Goal: Task Accomplishment & Management: Manage account settings

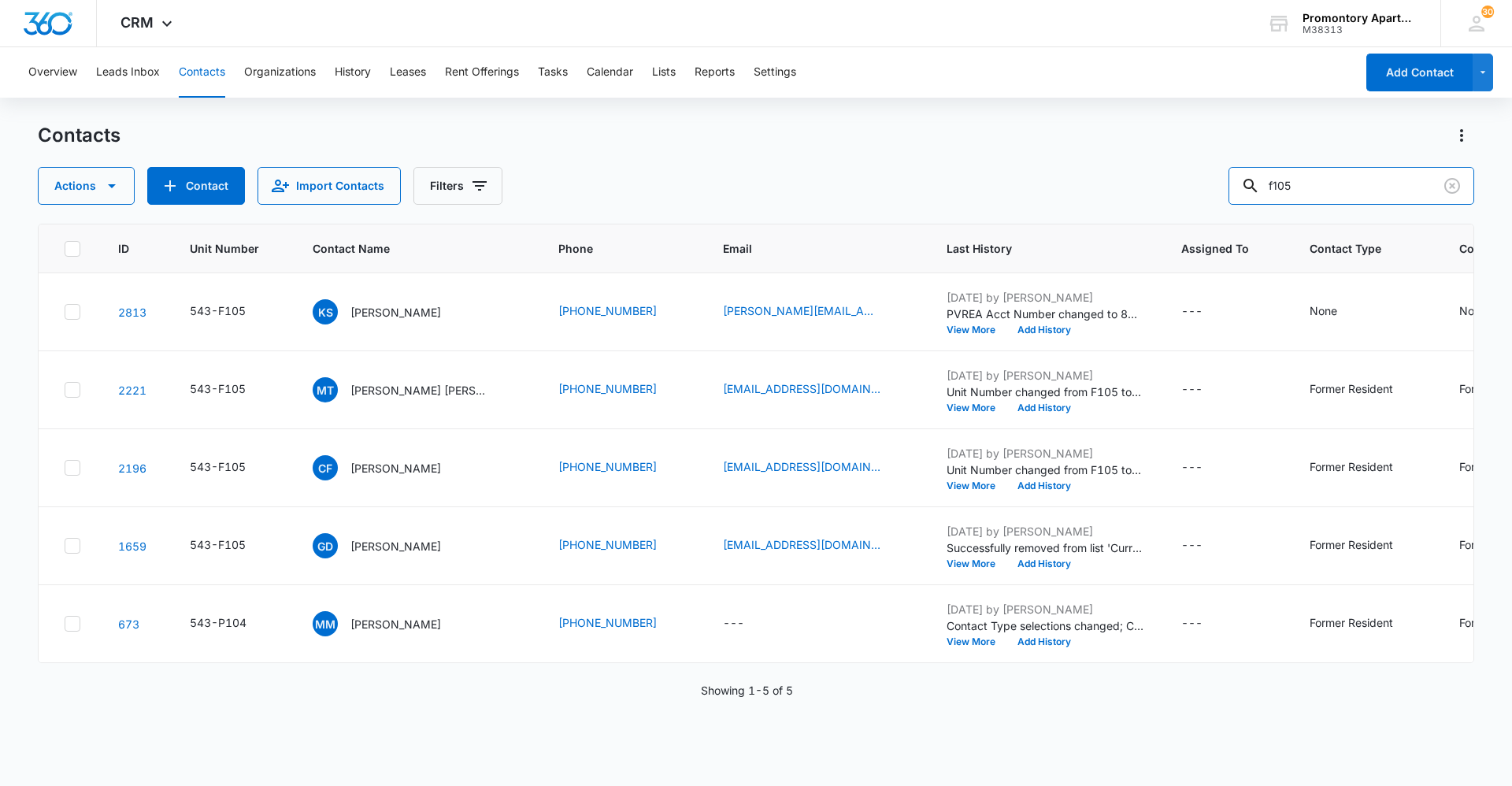
drag, startPoint x: 1241, startPoint y: 193, endPoint x: 1129, endPoint y: 198, distance: 112.1
click at [1129, 198] on div "Actions Contact Import Contacts Filters f105" at bounding box center [756, 186] width 1437 height 38
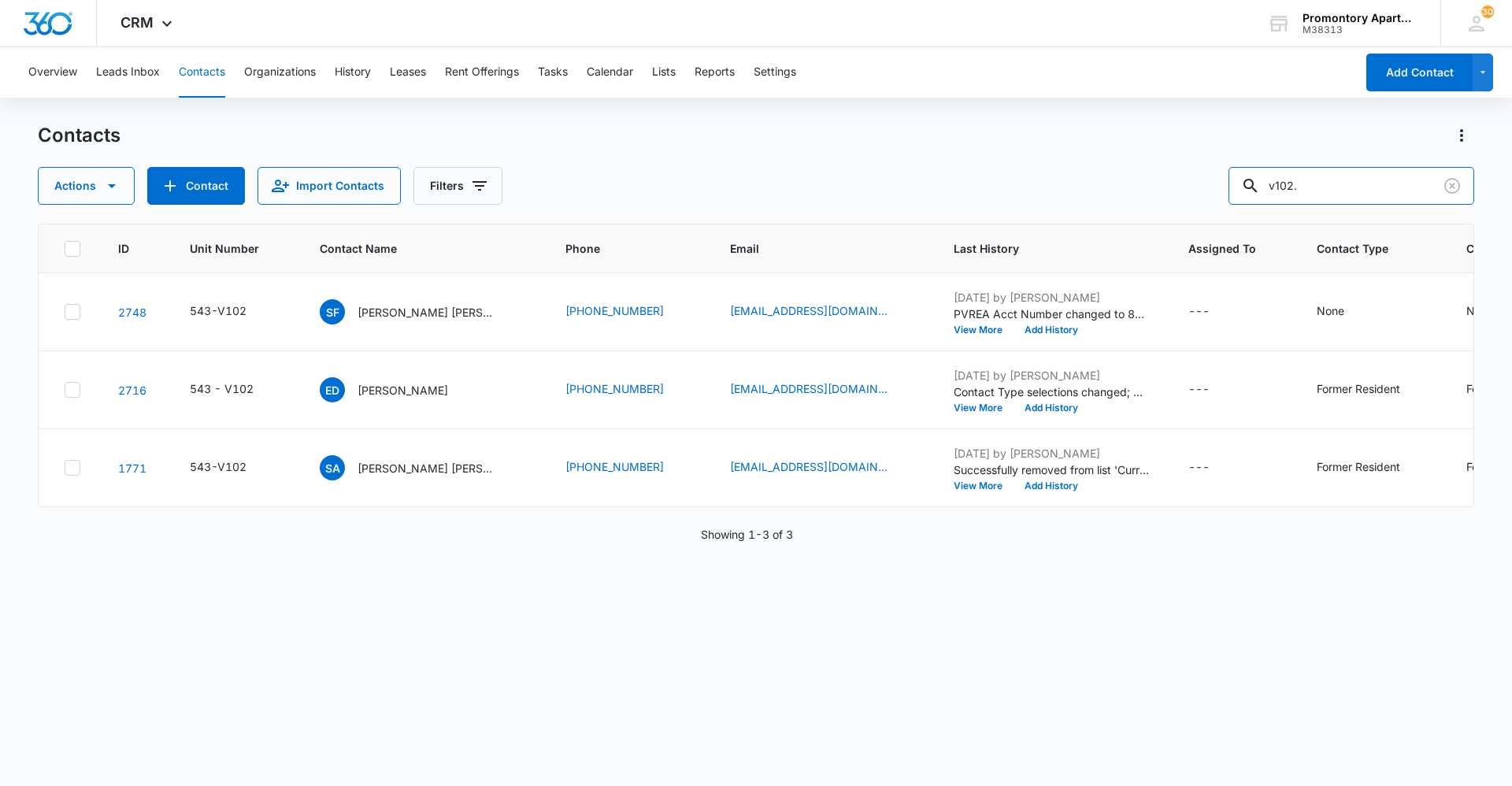
type input "v102"
click at [450, 304] on p "[PERSON_NAME] [PERSON_NAME]" at bounding box center [428, 312] width 142 height 16
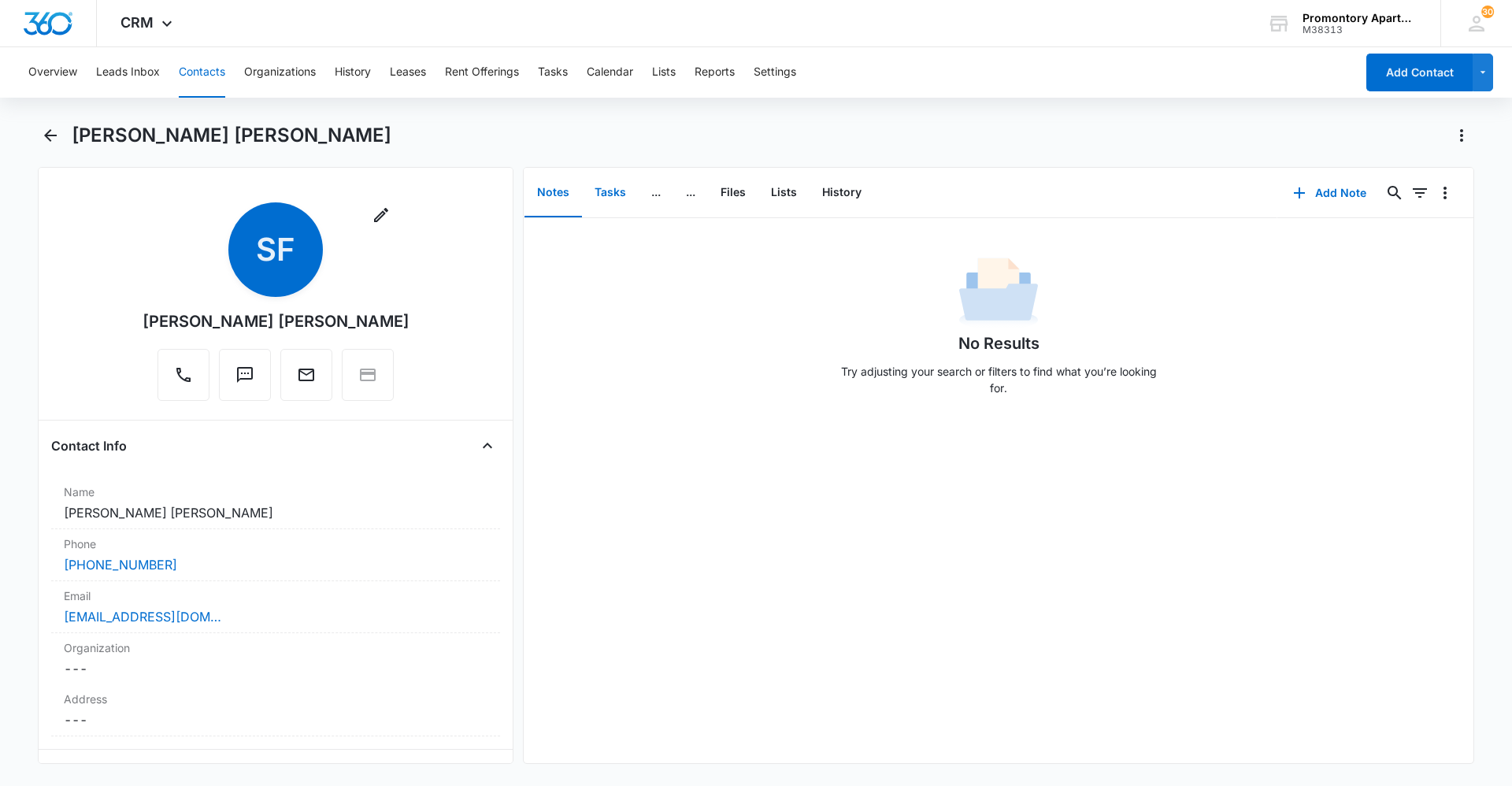
click at [610, 200] on button "Tasks" at bounding box center [610, 193] width 57 height 49
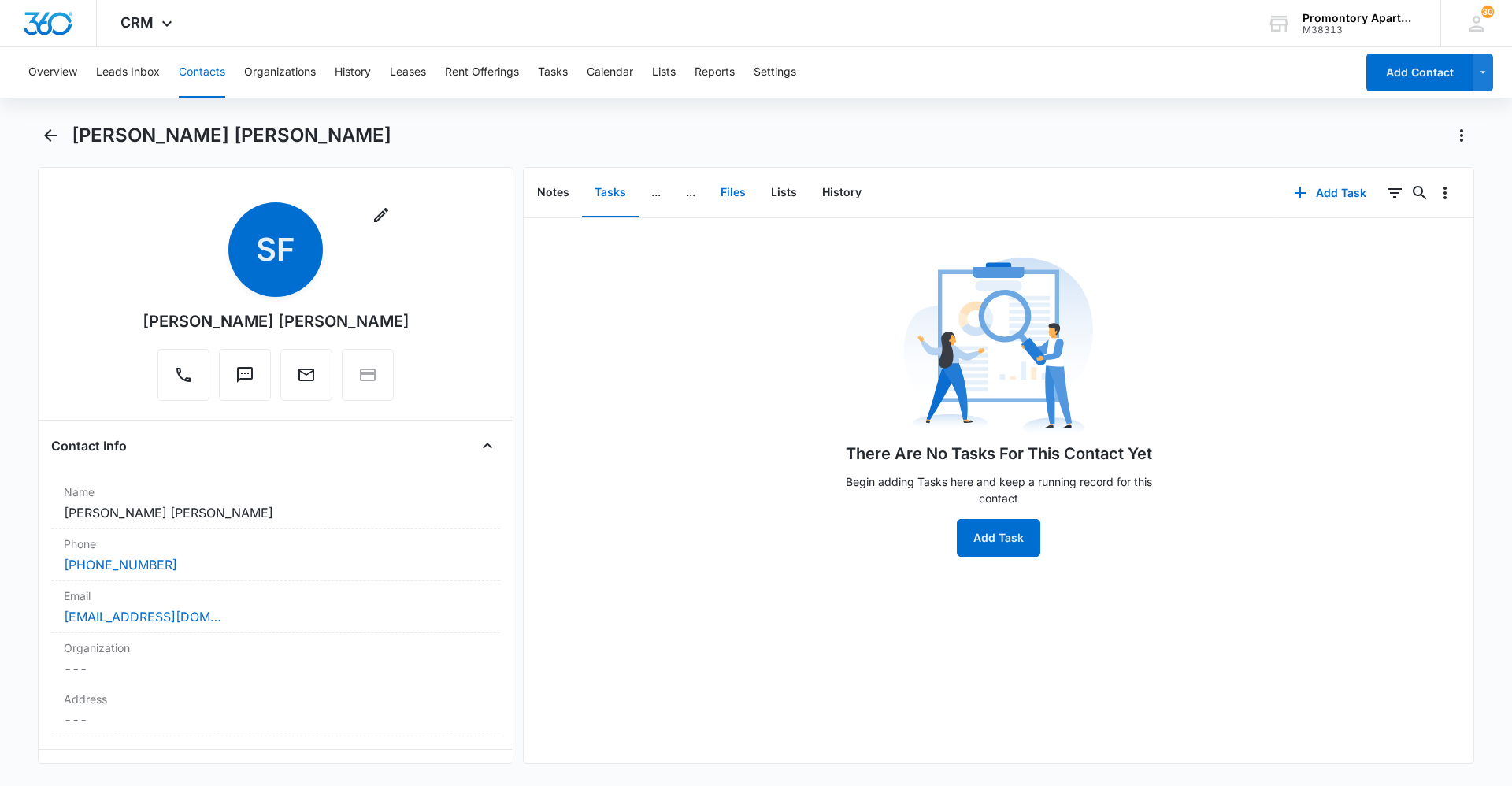
click at [733, 195] on button "Files" at bounding box center [733, 193] width 50 height 49
